Goal: Navigation & Orientation: Find specific page/section

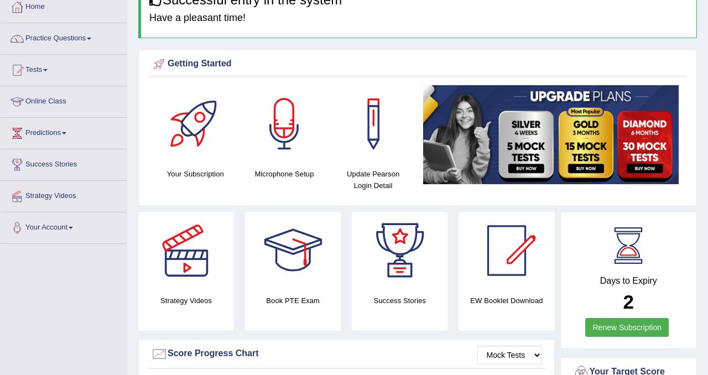
scroll to position [65, 0]
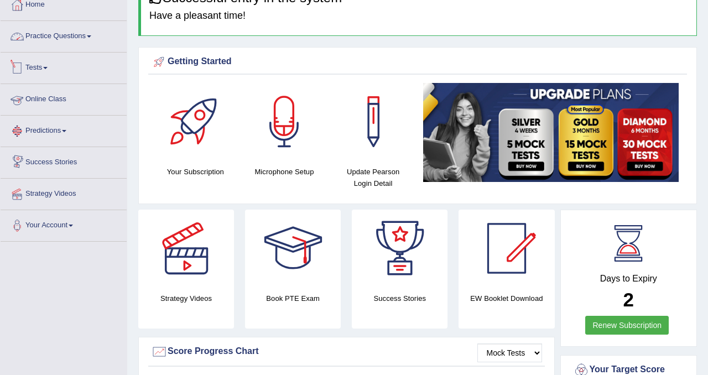
click at [82, 42] on link "Practice Questions" at bounding box center [64, 35] width 126 height 28
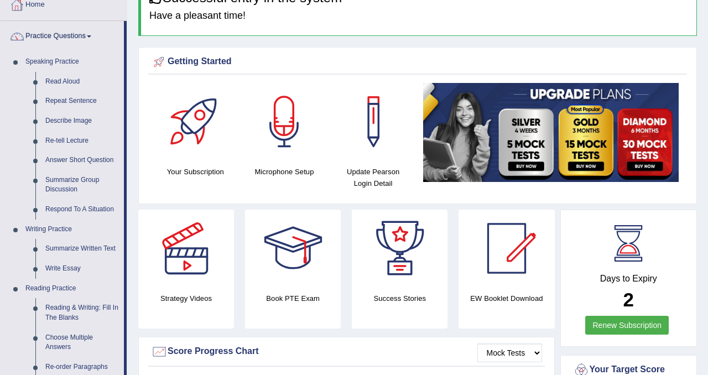
click at [70, 12] on link "Home" at bounding box center [64, 3] width 126 height 28
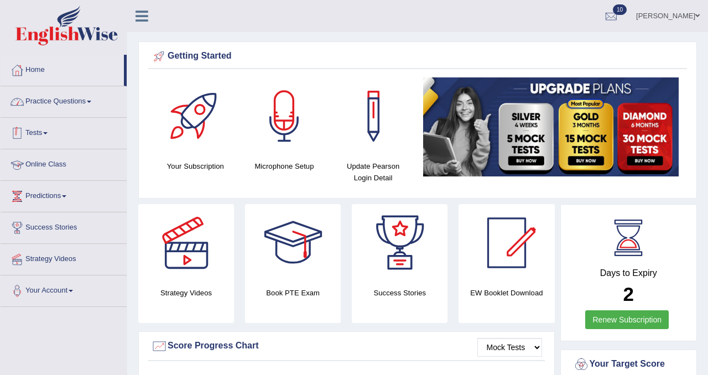
click at [51, 156] on link "Online Class" at bounding box center [64, 163] width 126 height 28
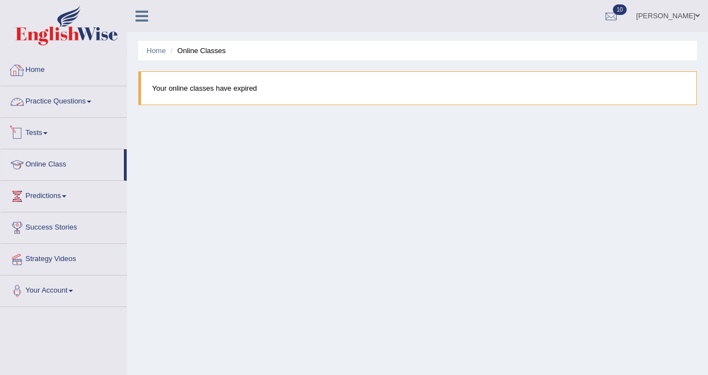
click at [34, 75] on link "Home" at bounding box center [64, 69] width 126 height 28
